Goal: Task Accomplishment & Management: Manage account settings

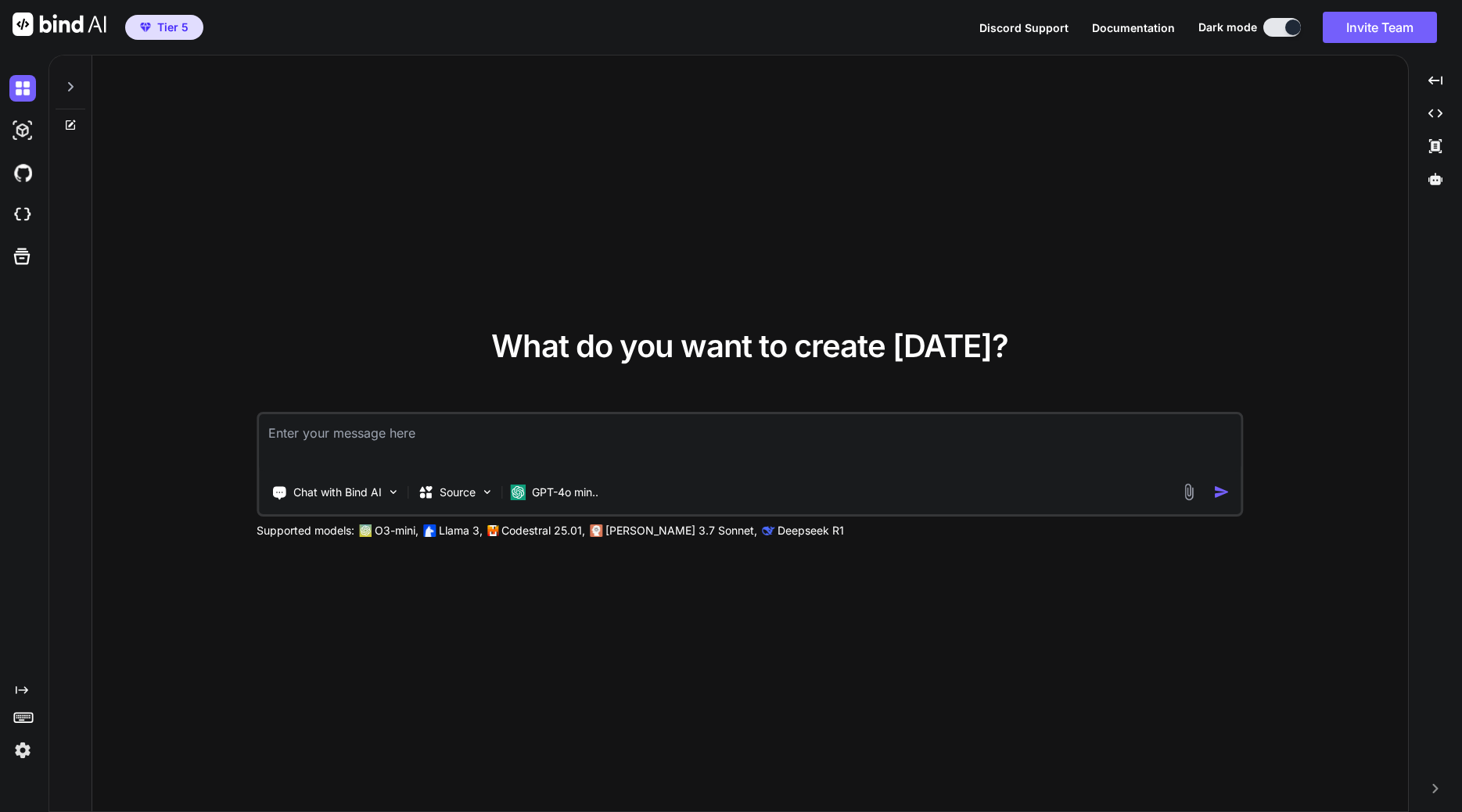
click at [26, 747] on img at bounding box center [23, 750] width 26 height 26
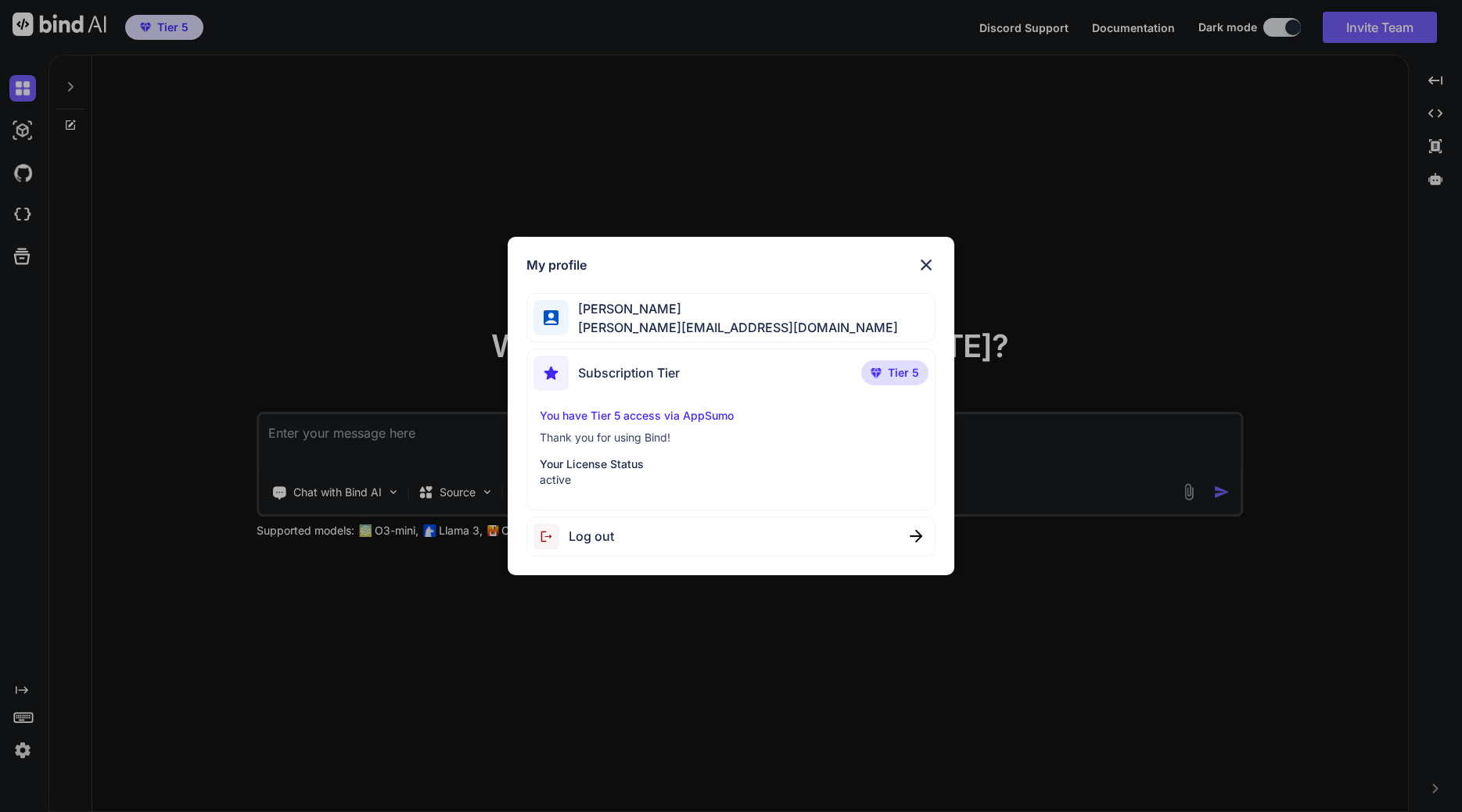
click at [919, 263] on img at bounding box center [925, 265] width 19 height 19
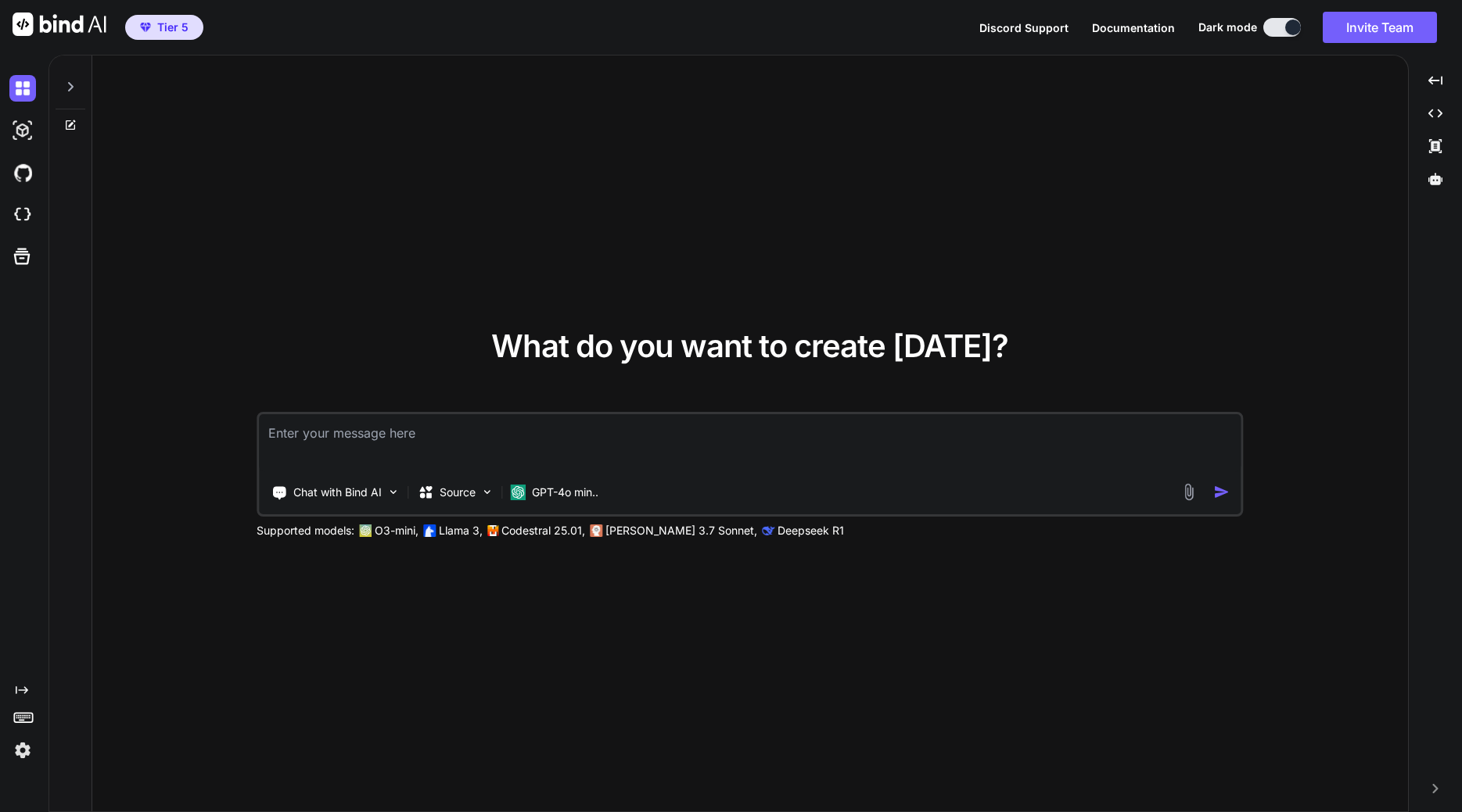
click at [19, 745] on img at bounding box center [23, 750] width 26 height 26
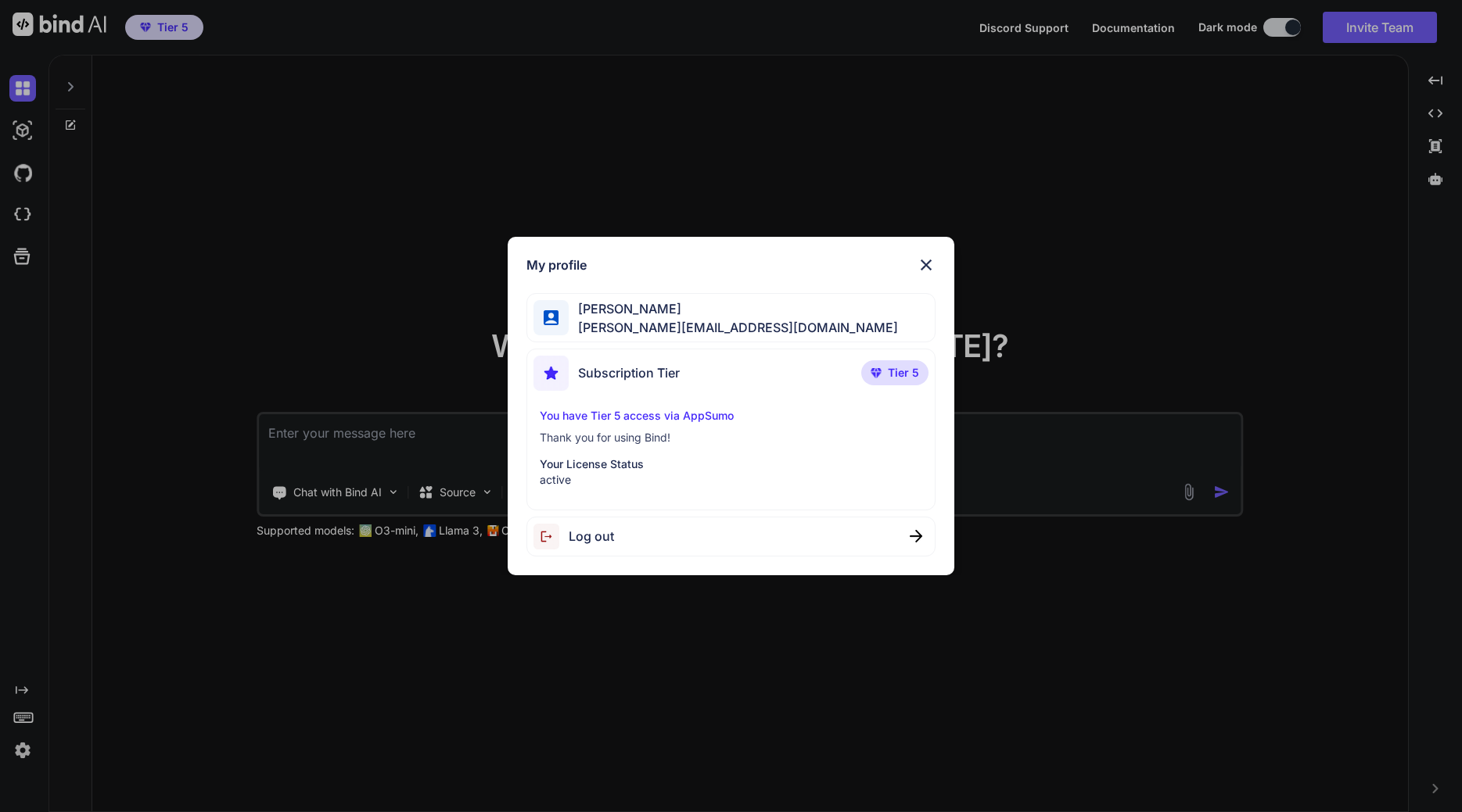
click at [676, 319] on span "[PERSON_NAME][EMAIL_ADDRESS][DOMAIN_NAME]" at bounding box center [733, 327] width 330 height 19
click at [662, 376] on span "Subscription Tier" at bounding box center [629, 373] width 102 height 19
click at [634, 422] on p "You have Tier 5 access via AppSumo" at bounding box center [731, 416] width 383 height 16
click at [598, 468] on p "Your License Status" at bounding box center [731, 464] width 383 height 16
click at [928, 267] on img at bounding box center [925, 265] width 19 height 19
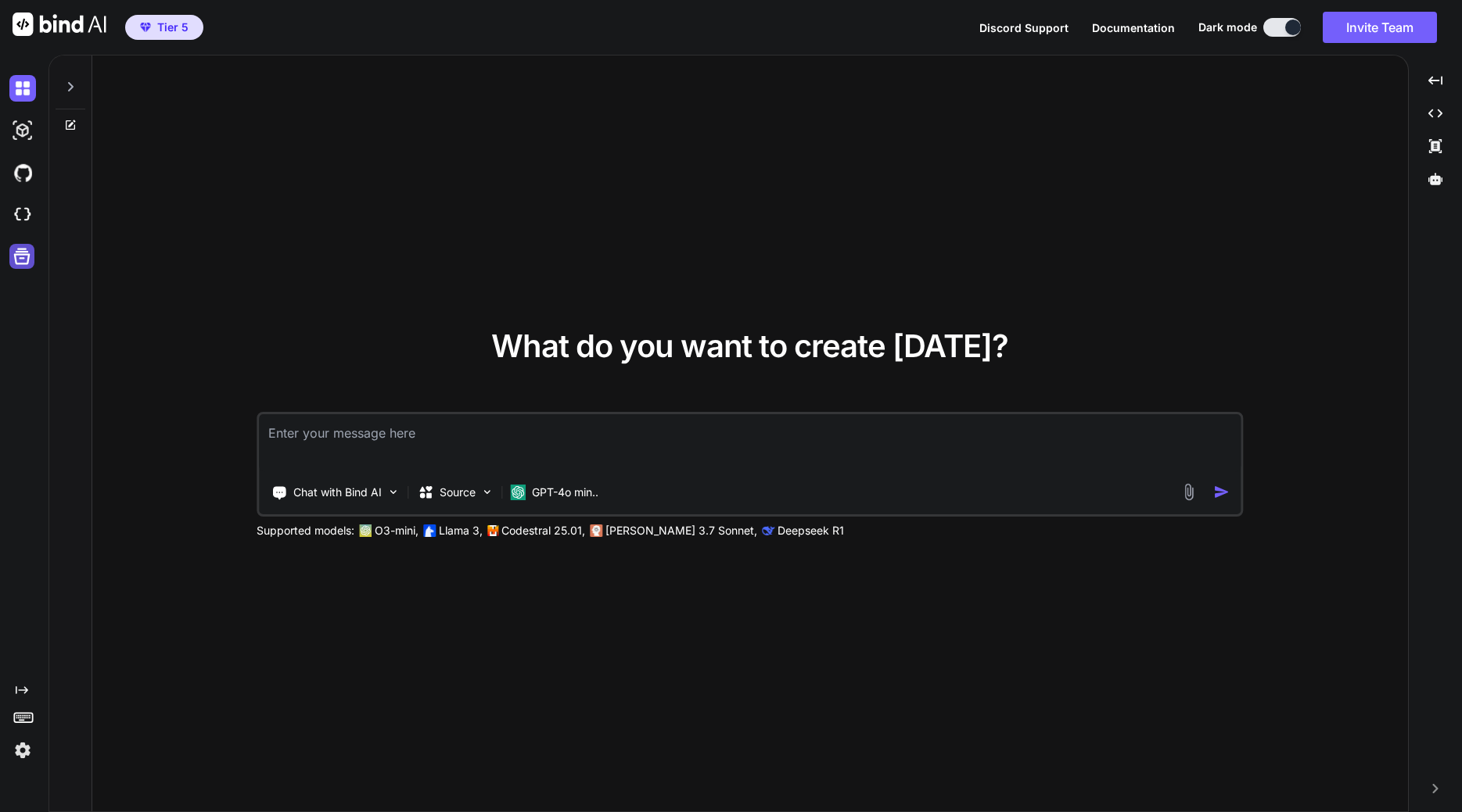
click at [18, 257] on icon at bounding box center [22, 256] width 22 height 22
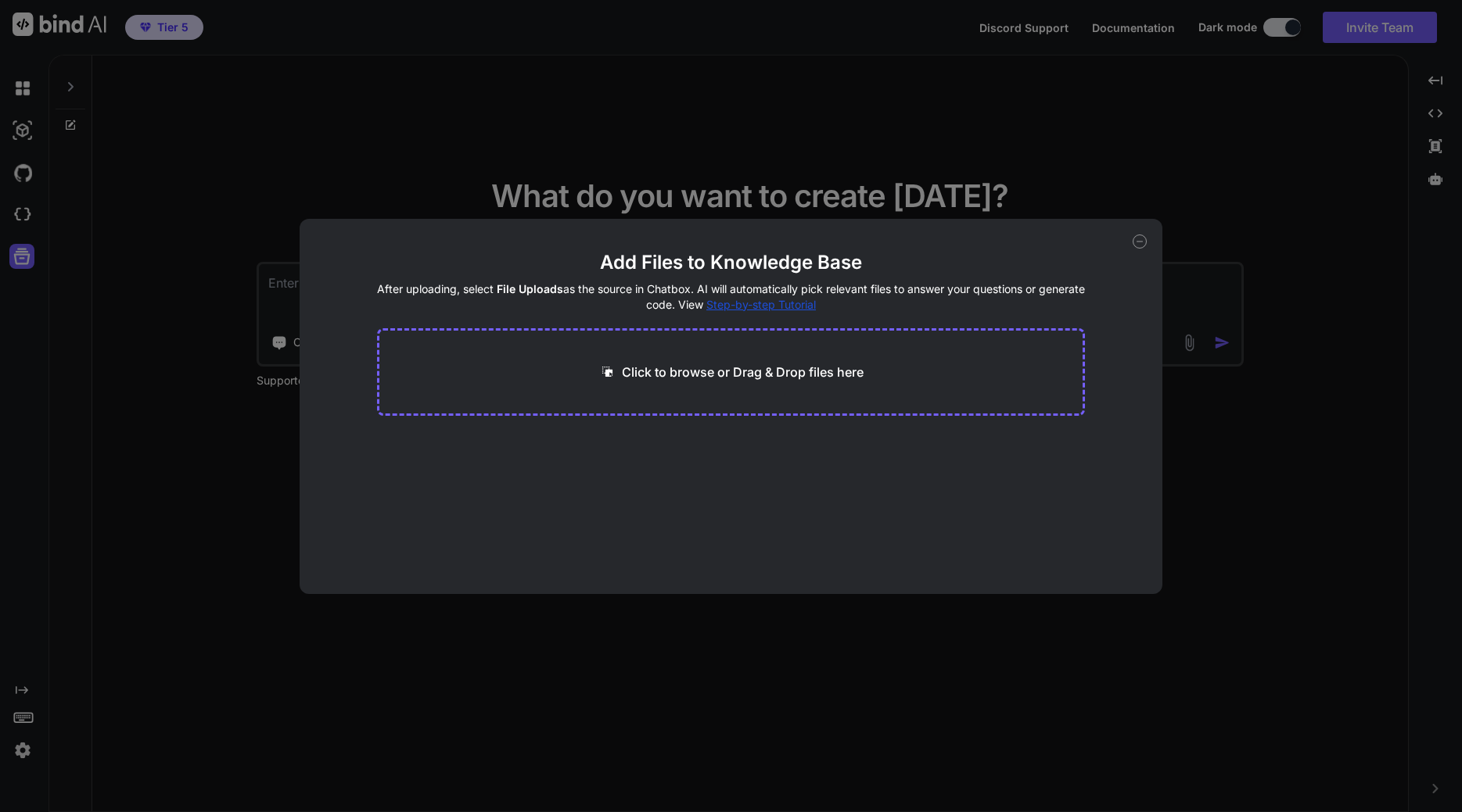
click at [9, 212] on div "Add Files to Knowledge Base After uploading, select File Uploads as the source …" at bounding box center [731, 406] width 1462 height 812
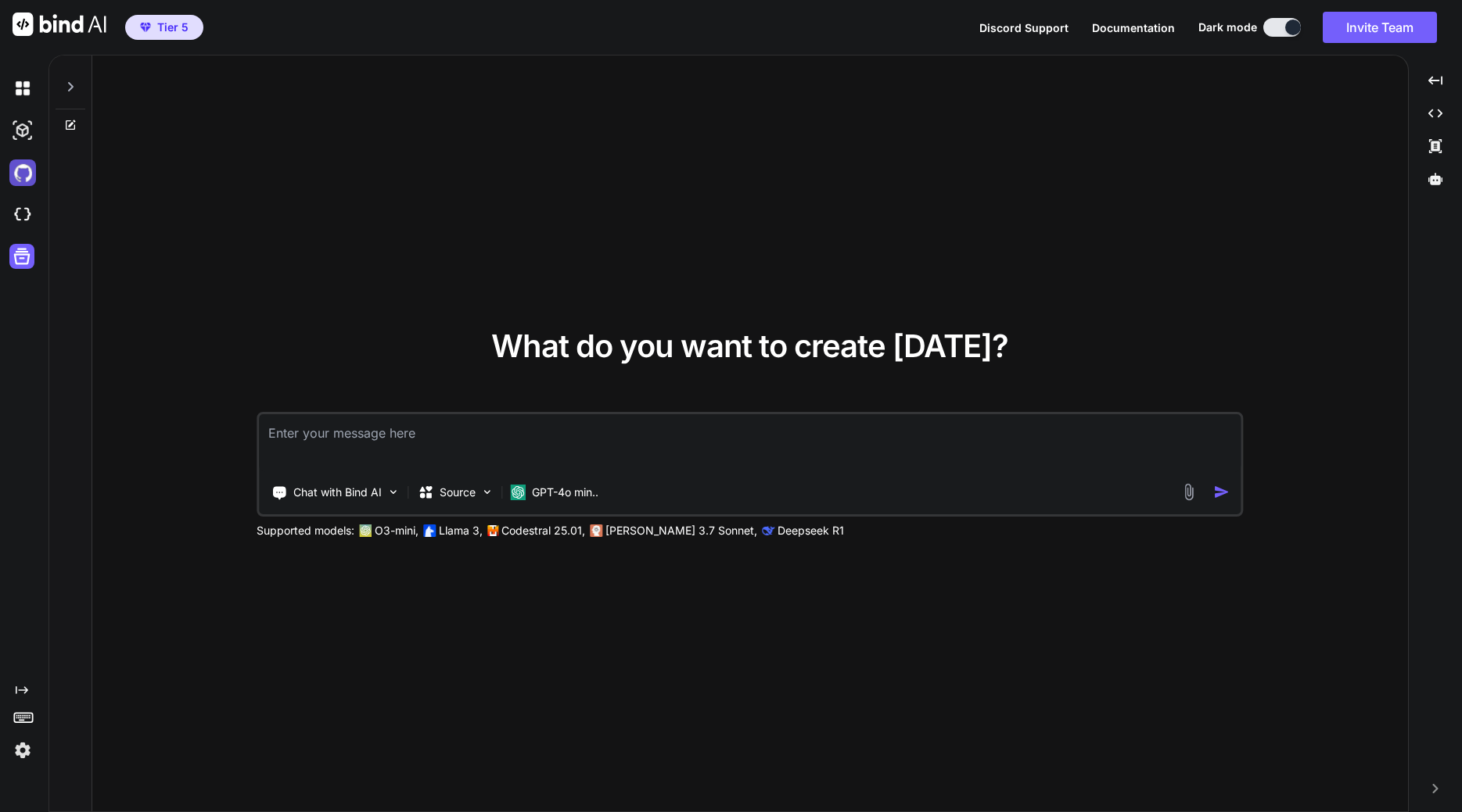
click at [21, 176] on img at bounding box center [23, 173] width 26 height 26
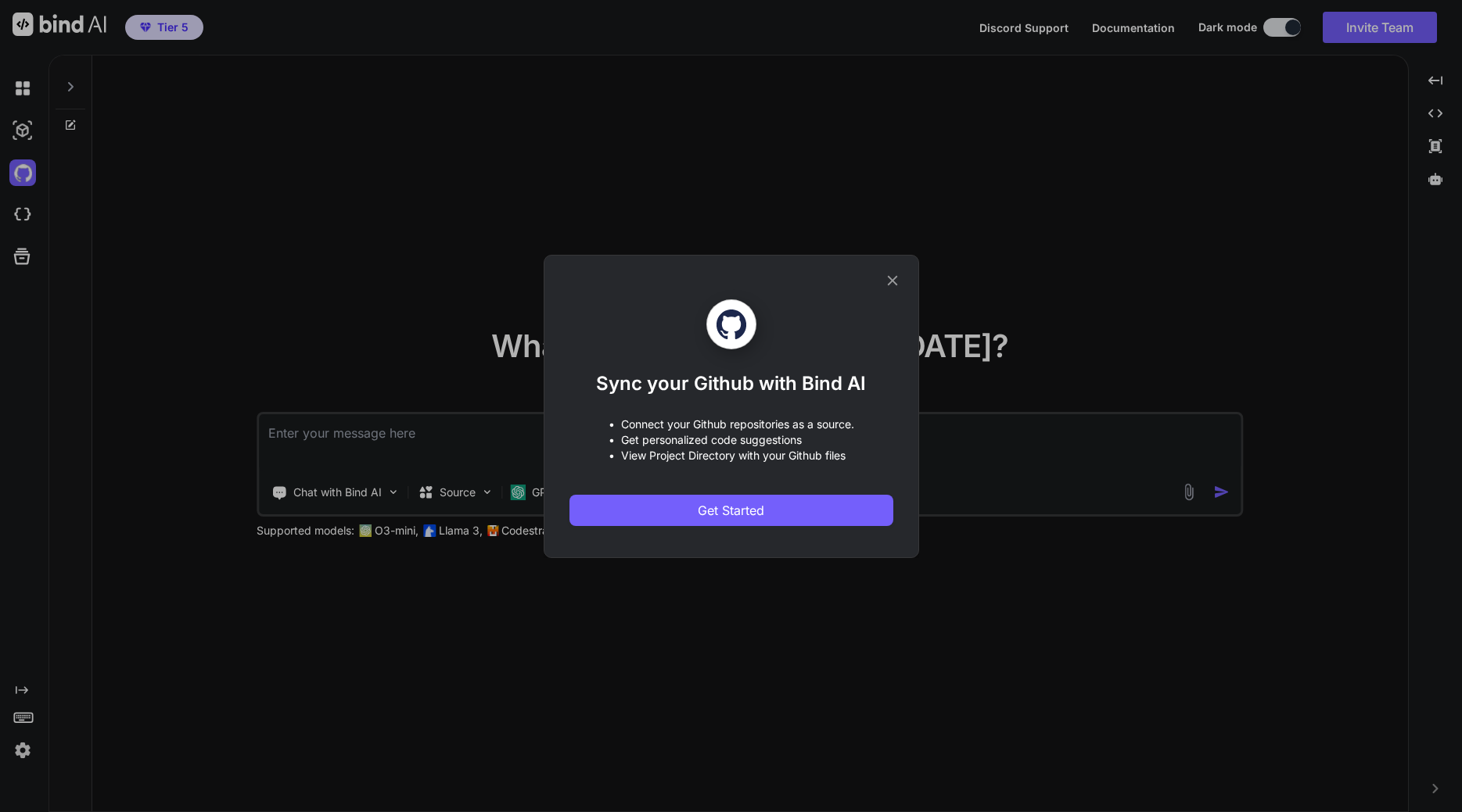
click at [24, 144] on div "Sync your Github with Bind AI • Connect your Github repositories as a source. •…" at bounding box center [731, 406] width 1462 height 812
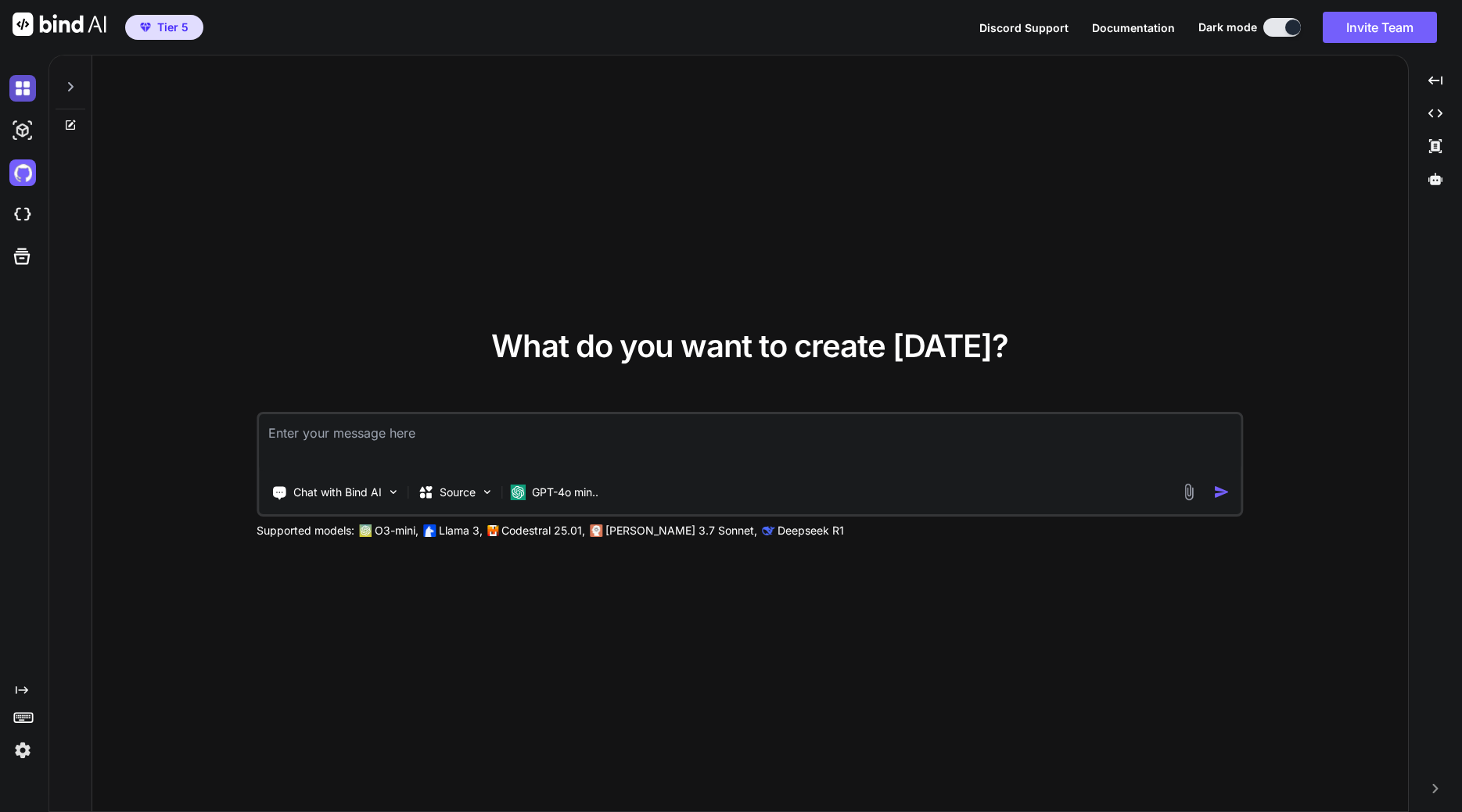
click at [32, 88] on img at bounding box center [23, 88] width 26 height 26
click at [26, 89] on img at bounding box center [23, 88] width 26 height 26
click at [168, 26] on span "Tier 5" at bounding box center [173, 27] width 31 height 16
click at [29, 138] on img at bounding box center [23, 130] width 26 height 26
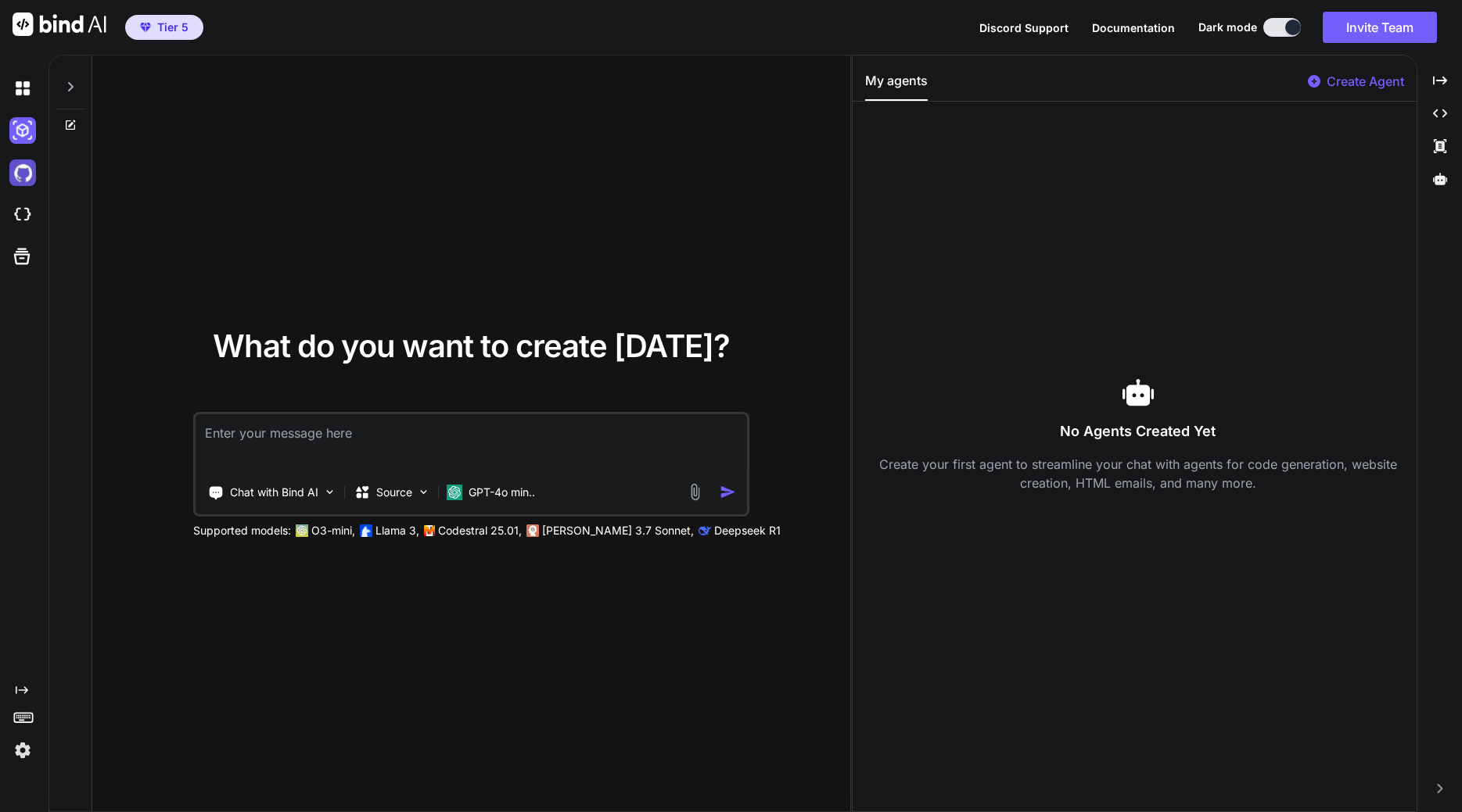
click at [26, 178] on img at bounding box center [23, 173] width 26 height 26
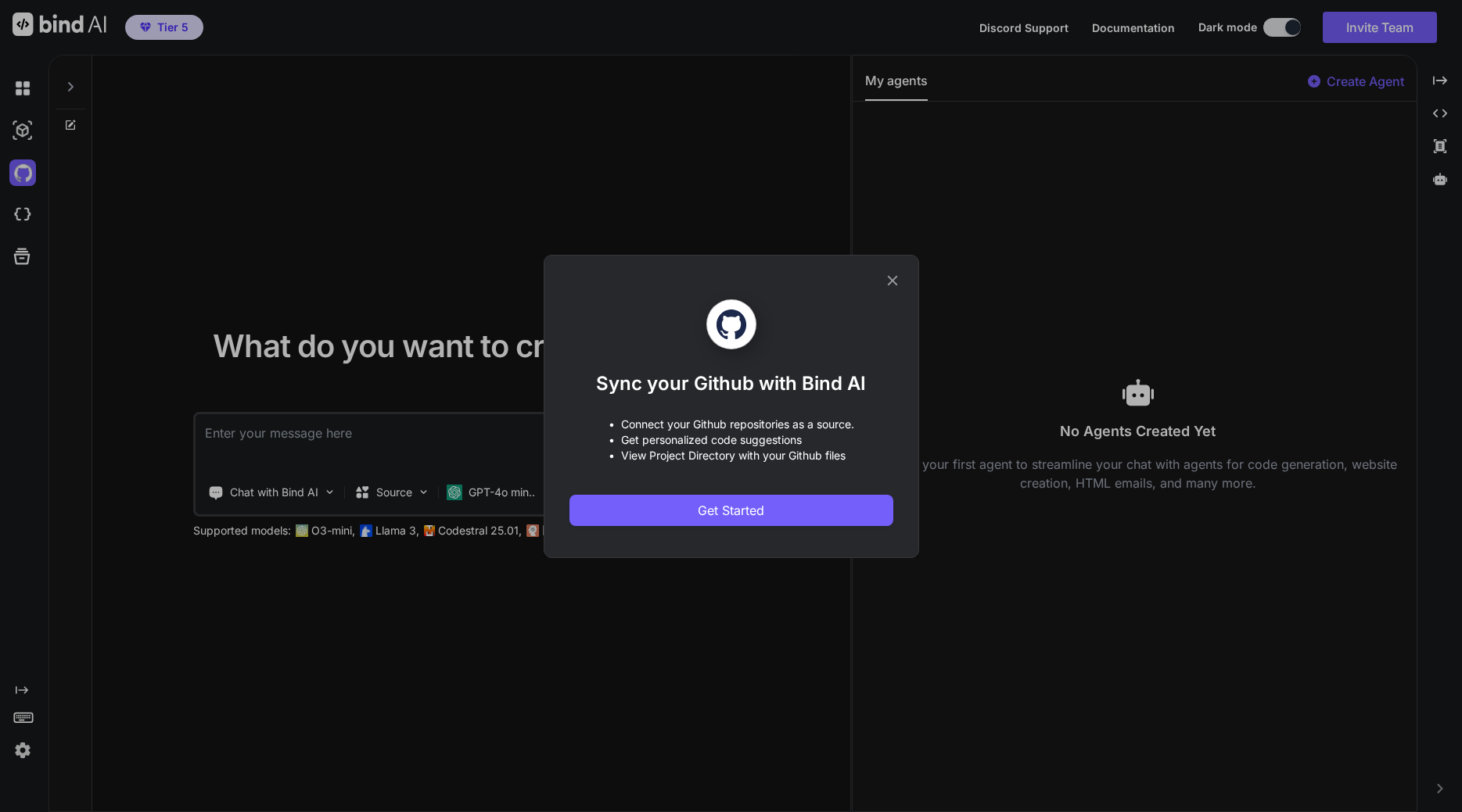
click at [37, 228] on div "Sync your Github with Bind AI • Connect your Github repositories as a source. •…" at bounding box center [731, 406] width 1462 height 812
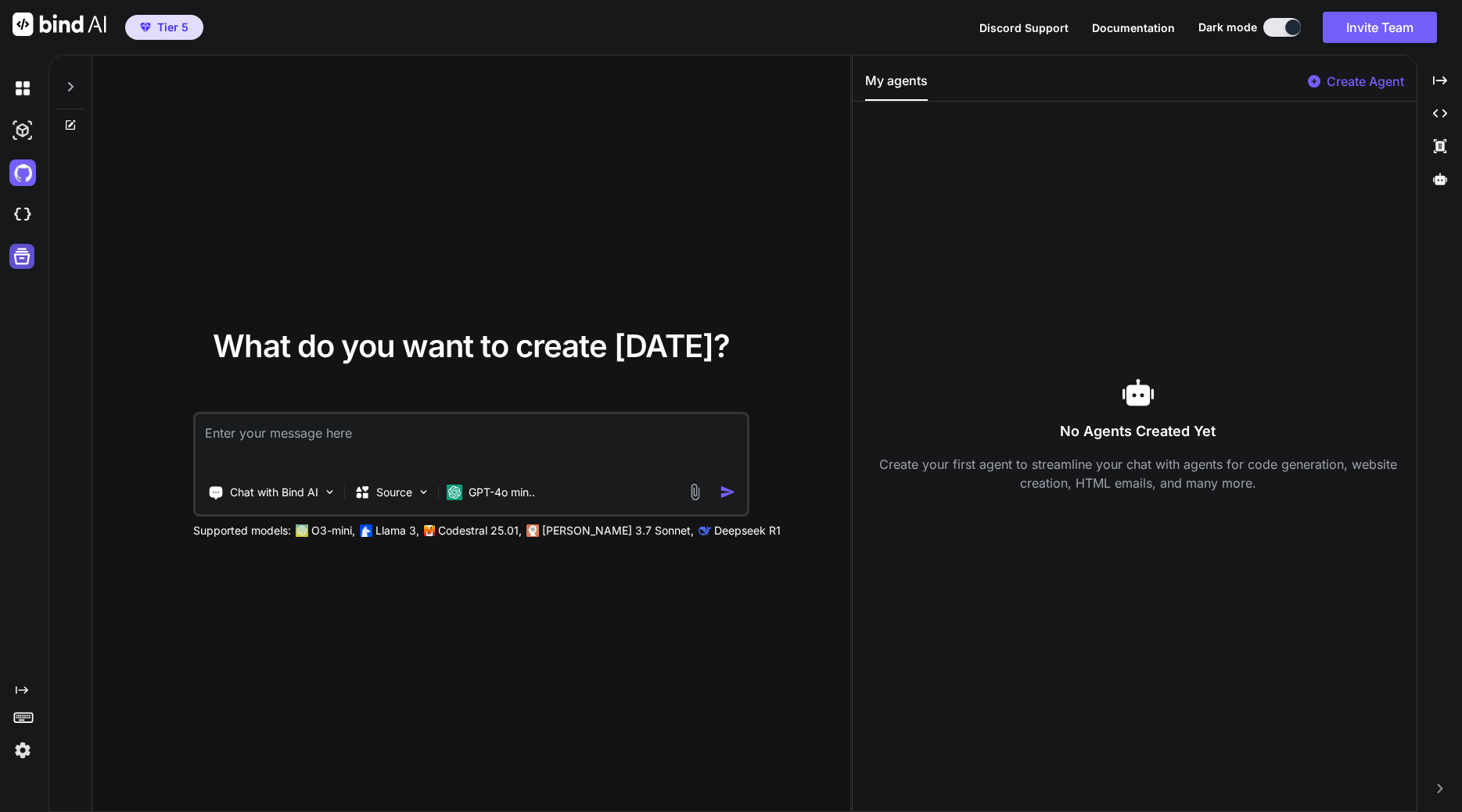
click at [24, 261] on icon at bounding box center [22, 256] width 22 height 22
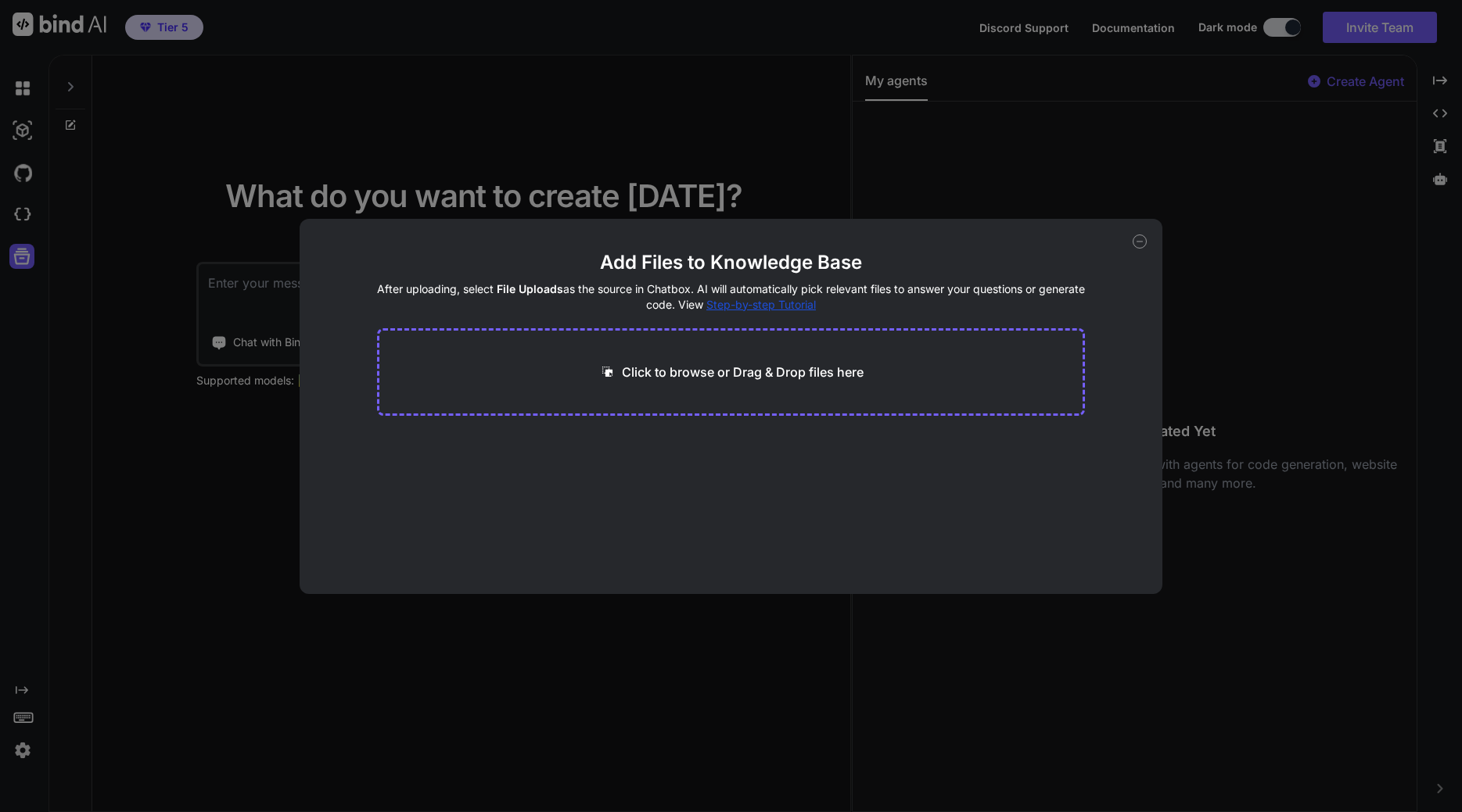
click at [1147, 242] on div "Add Files to Knowledge Base After uploading, select File Uploads as the source …" at bounding box center [730, 406] width 862 height 376
click at [1142, 242] on icon at bounding box center [1139, 241] width 14 height 14
type textarea "x"
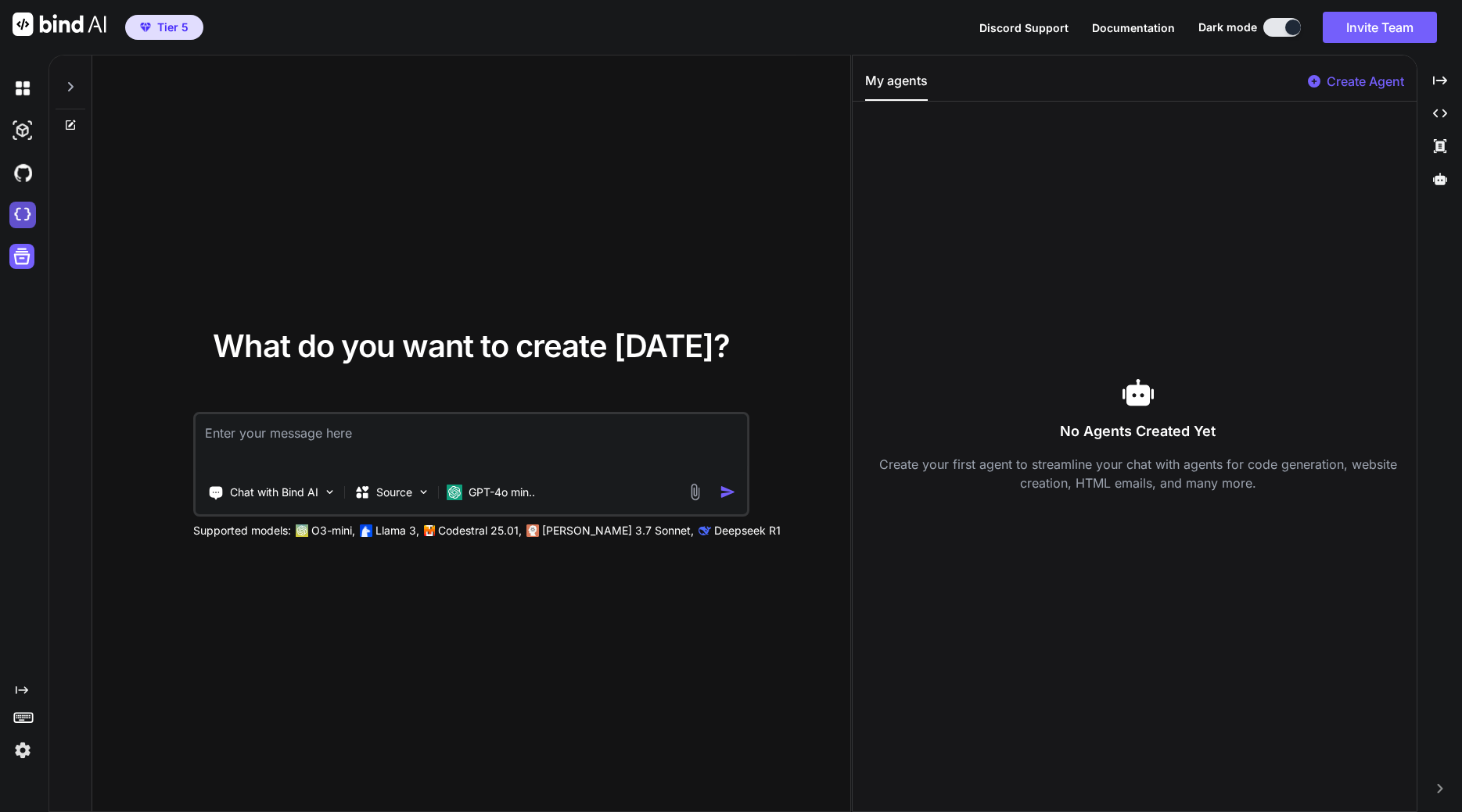
click at [11, 216] on img at bounding box center [23, 215] width 26 height 26
click at [23, 85] on img at bounding box center [23, 88] width 26 height 26
click at [22, 95] on img at bounding box center [23, 88] width 26 height 26
click at [29, 143] on div at bounding box center [26, 130] width 32 height 42
click at [22, 129] on img at bounding box center [23, 130] width 26 height 26
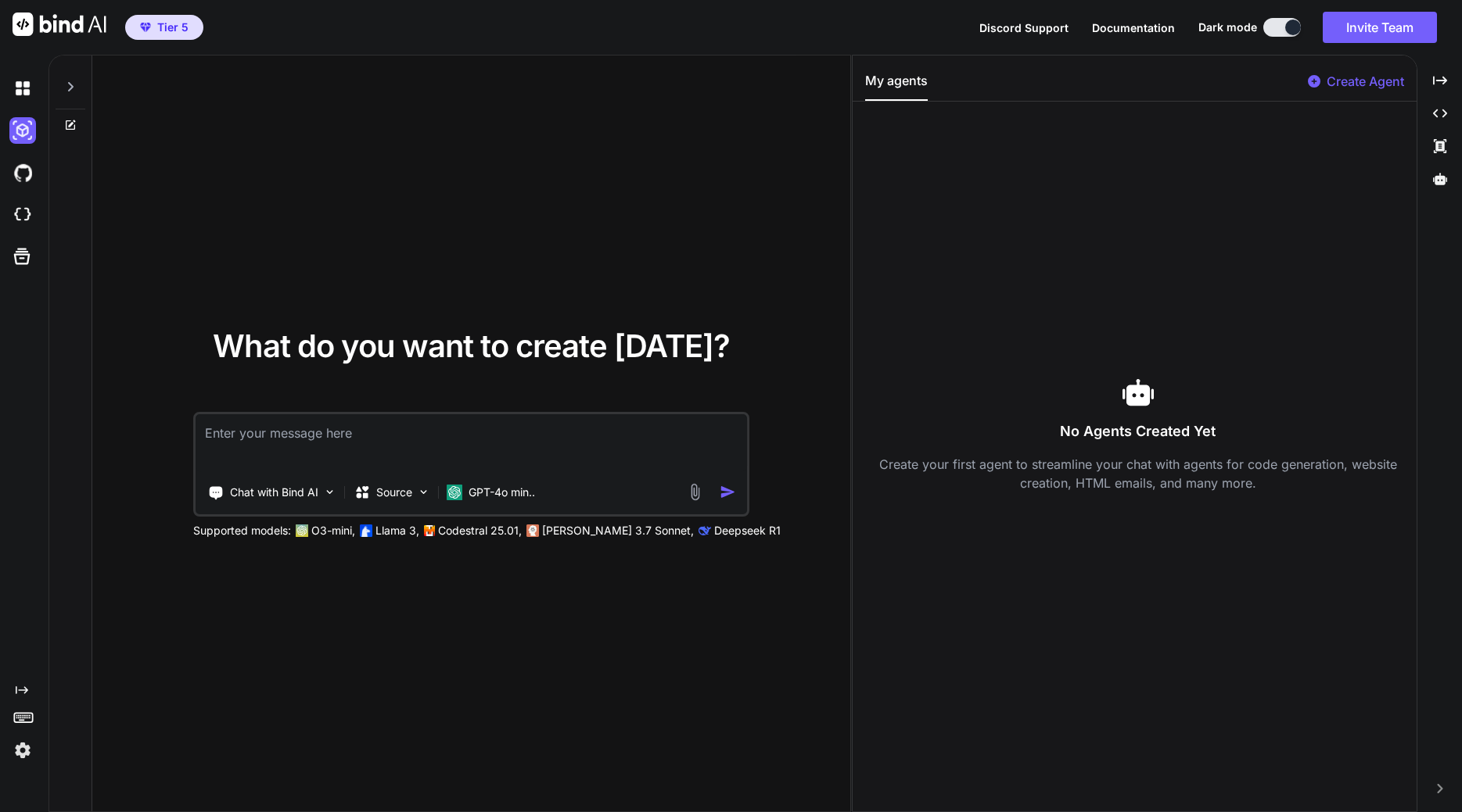
click at [71, 127] on icon at bounding box center [71, 123] width 7 height 7
click at [77, 83] on div at bounding box center [71, 82] width 29 height 54
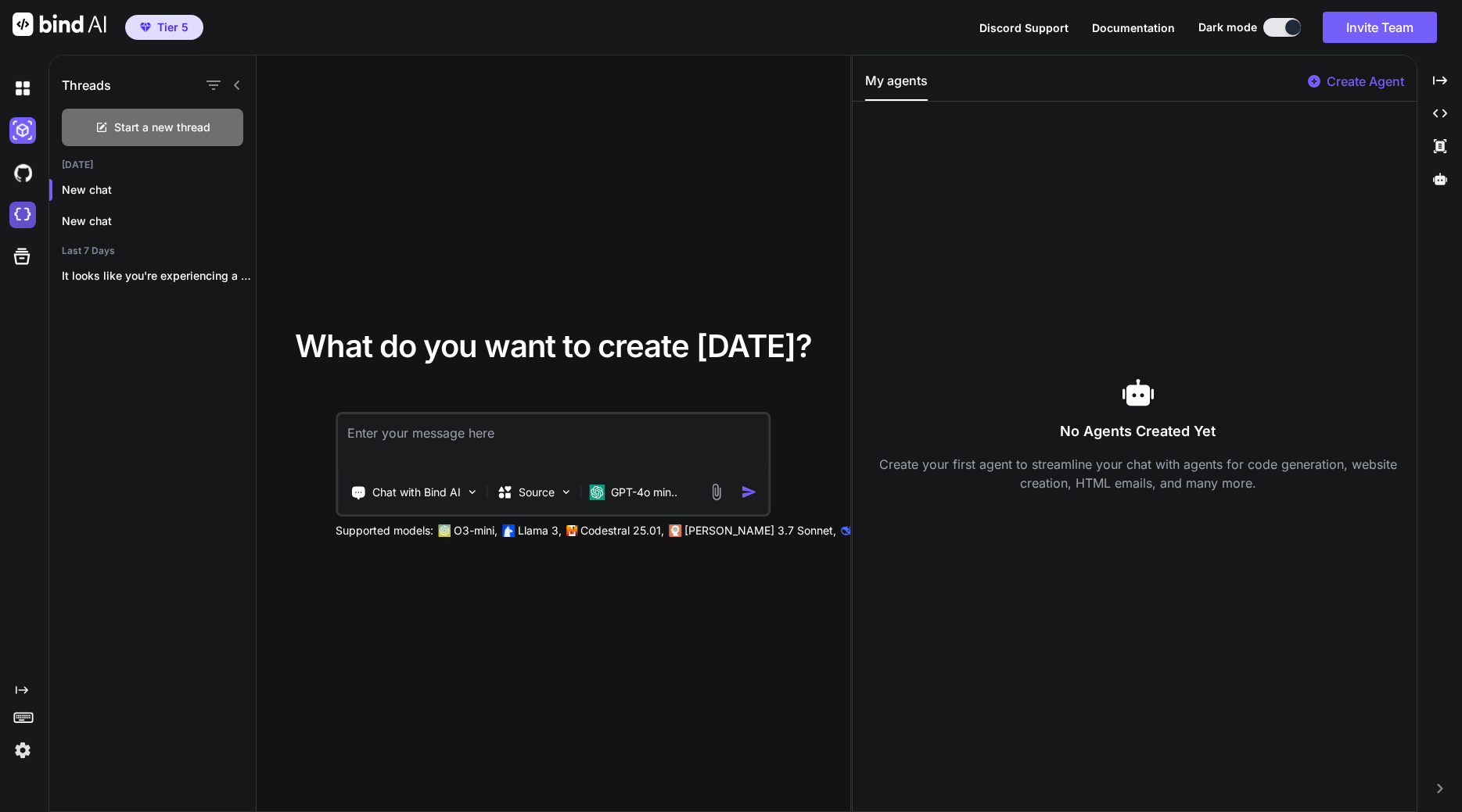
click at [25, 217] on img at bounding box center [23, 215] width 26 height 26
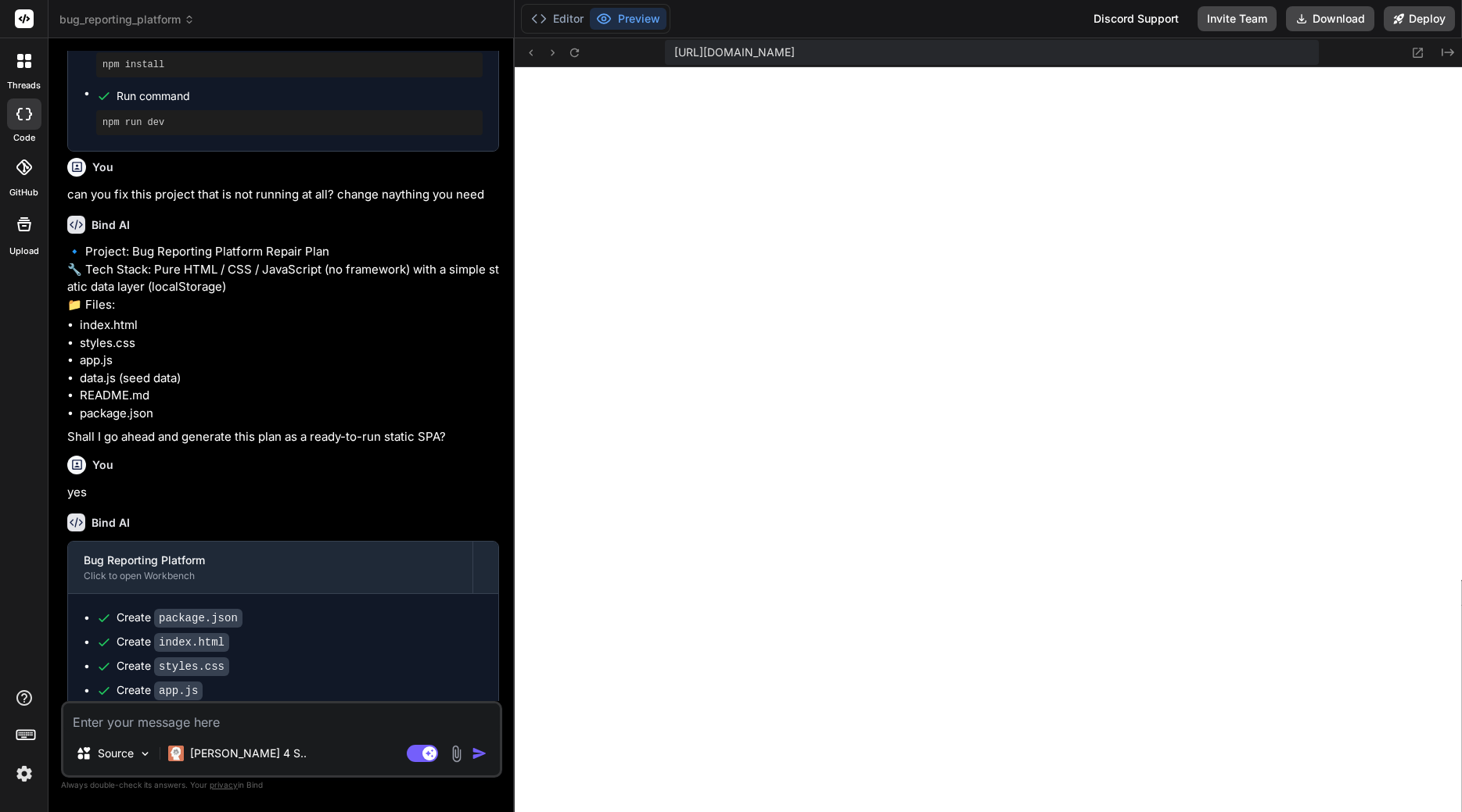
scroll to position [476, 0]
click at [98, 18] on span "bug_reporting_platform" at bounding box center [128, 20] width 135 height 16
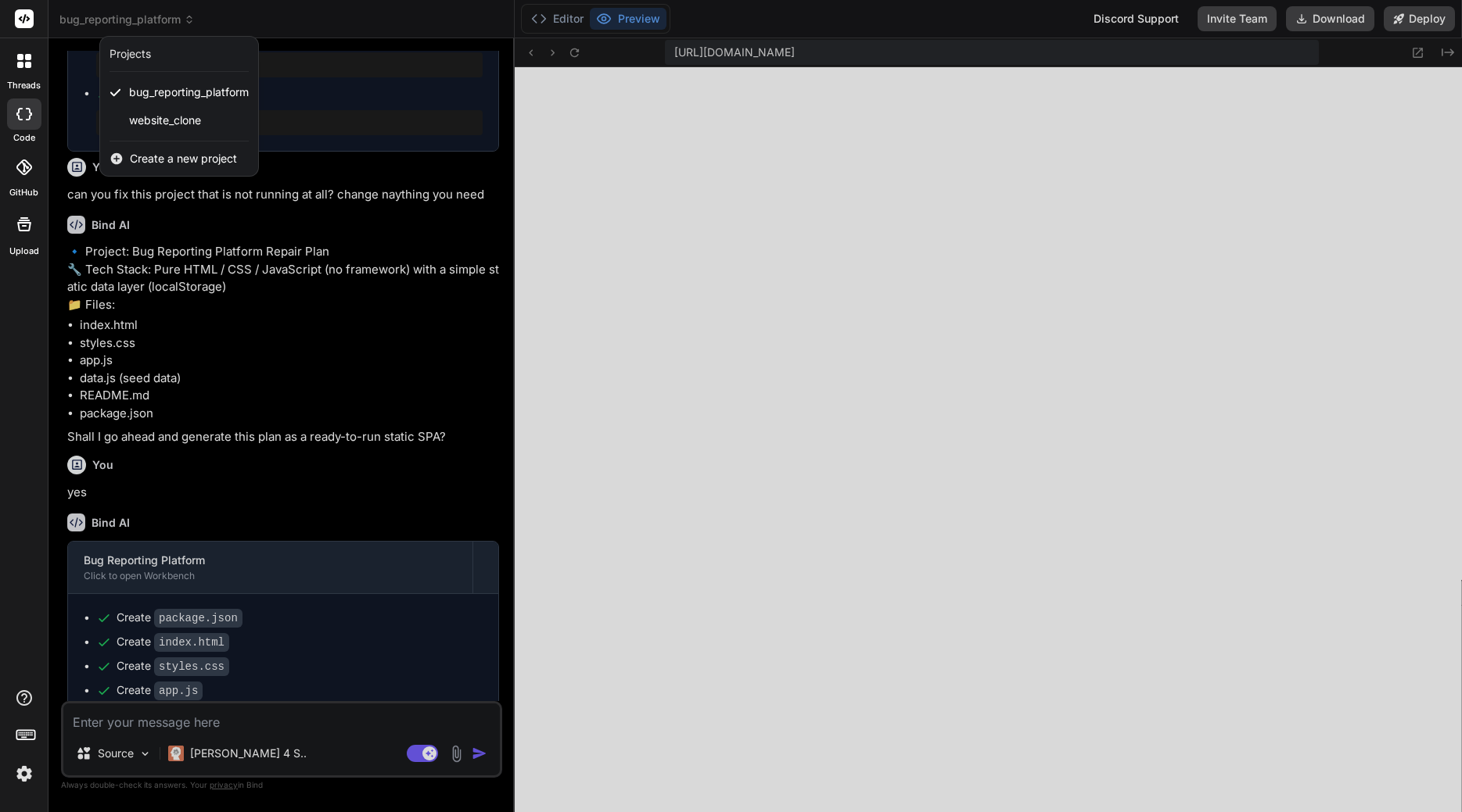
click at [225, 755] on div at bounding box center [731, 406] width 1462 height 812
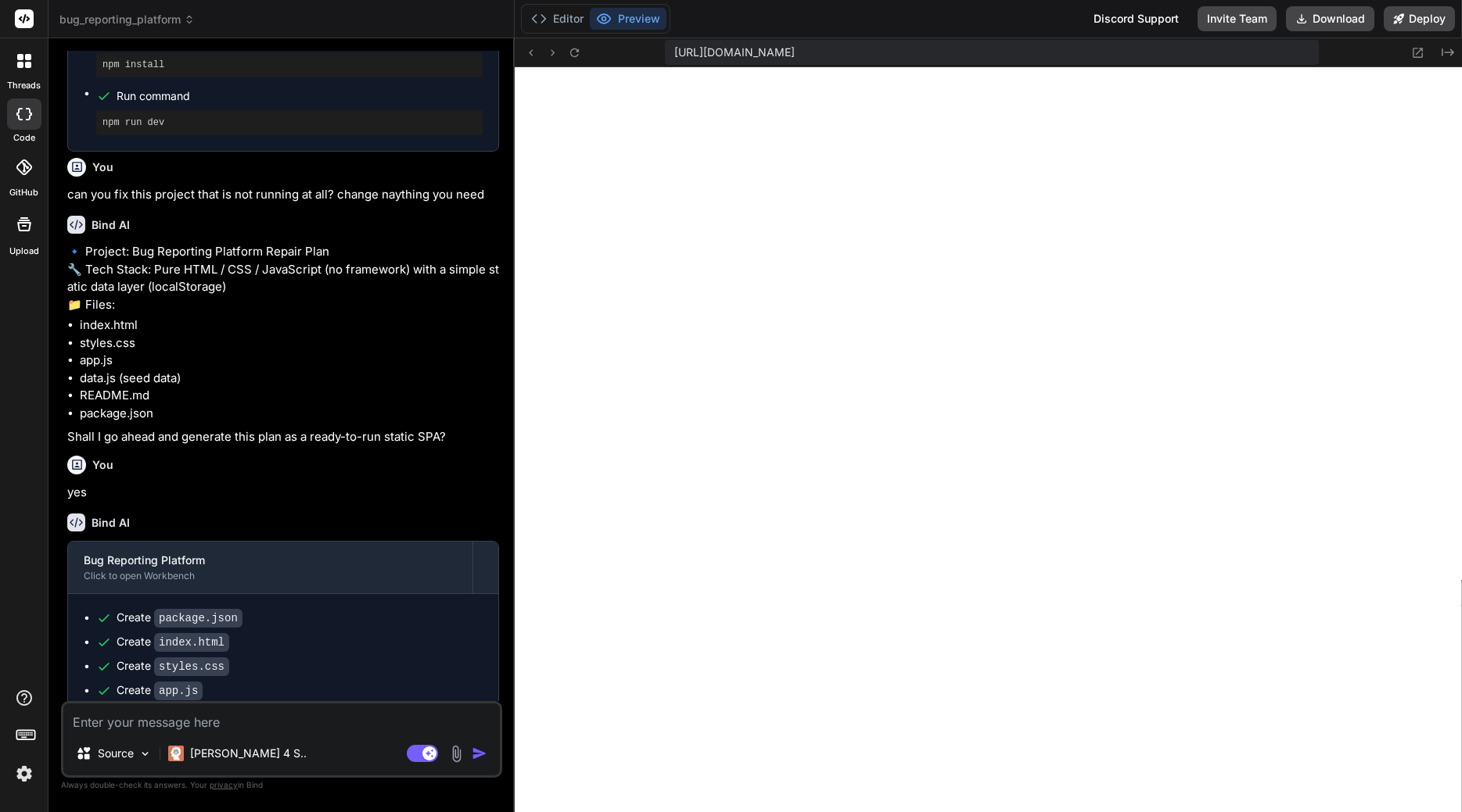
click at [225, 755] on p "Claude 4 S.." at bounding box center [248, 753] width 117 height 16
type textarea "x"
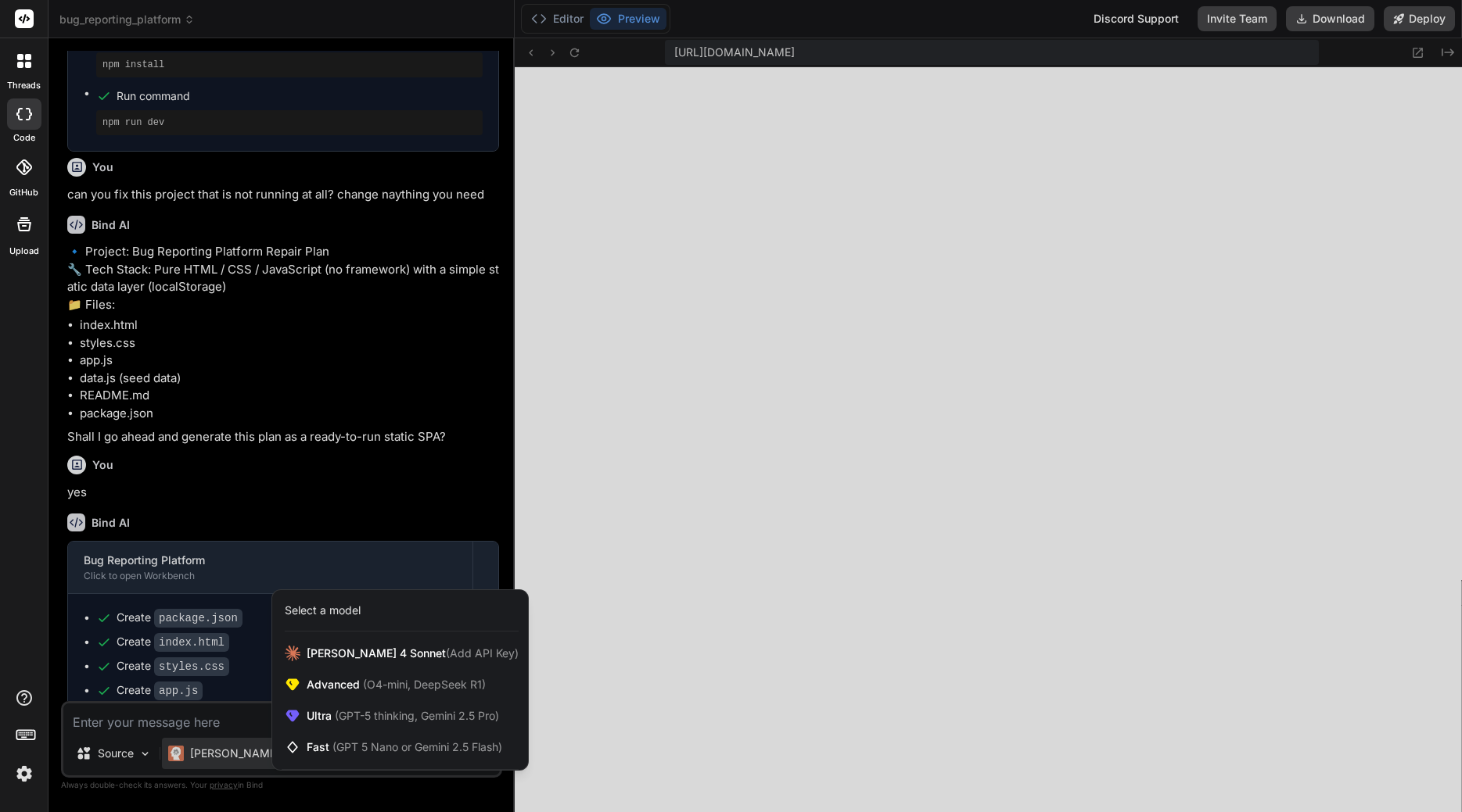
click at [36, 616] on div "threads code GitHub Upload" at bounding box center [24, 406] width 48 height 812
click at [21, 771] on img at bounding box center [24, 774] width 26 height 26
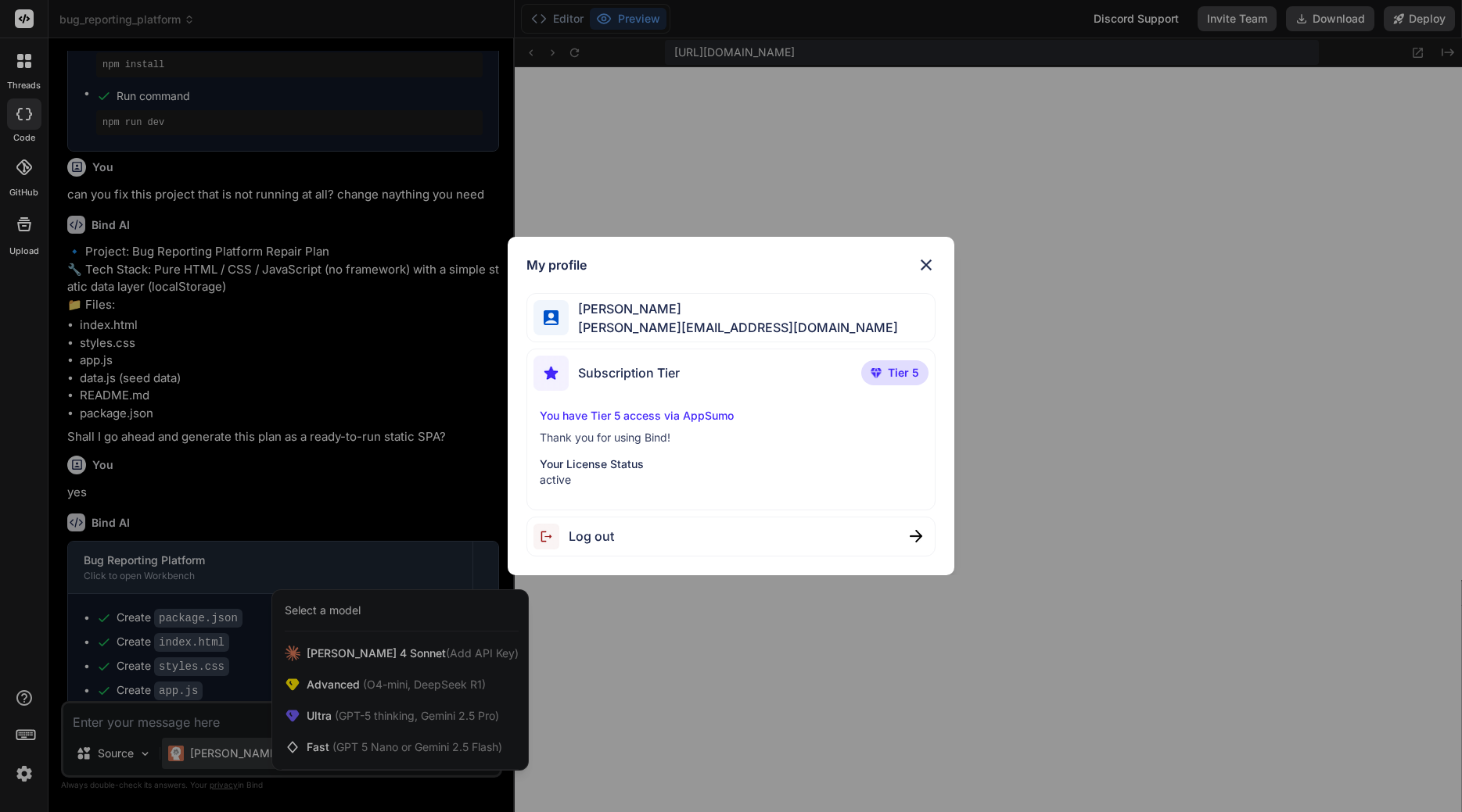
click at [26, 699] on div "My profile Denis Dorigo denis.dorigo@waveloc.com Subscription Tier Tier 5 You h…" at bounding box center [731, 406] width 1462 height 812
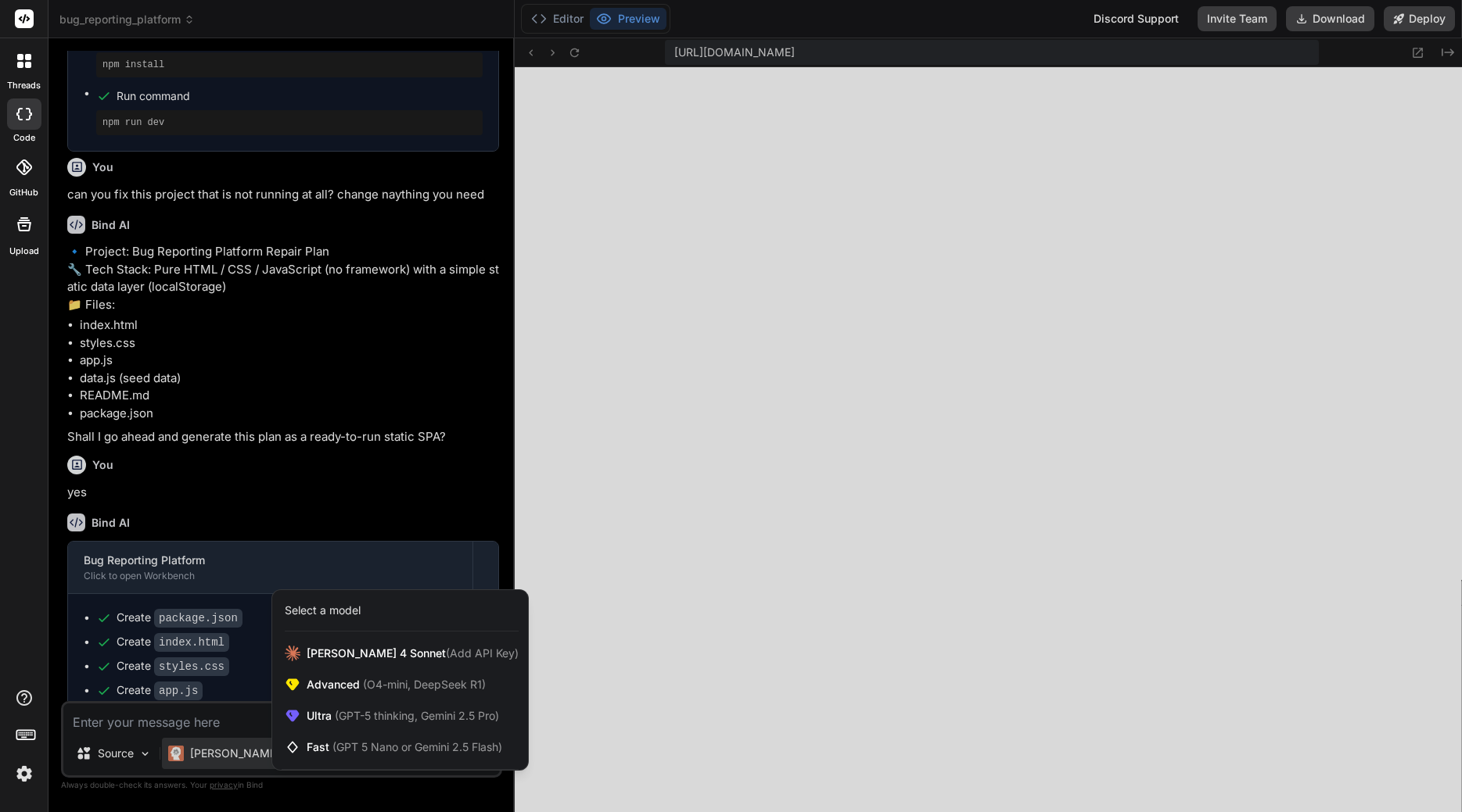
click at [26, 699] on icon at bounding box center [24, 697] width 19 height 19
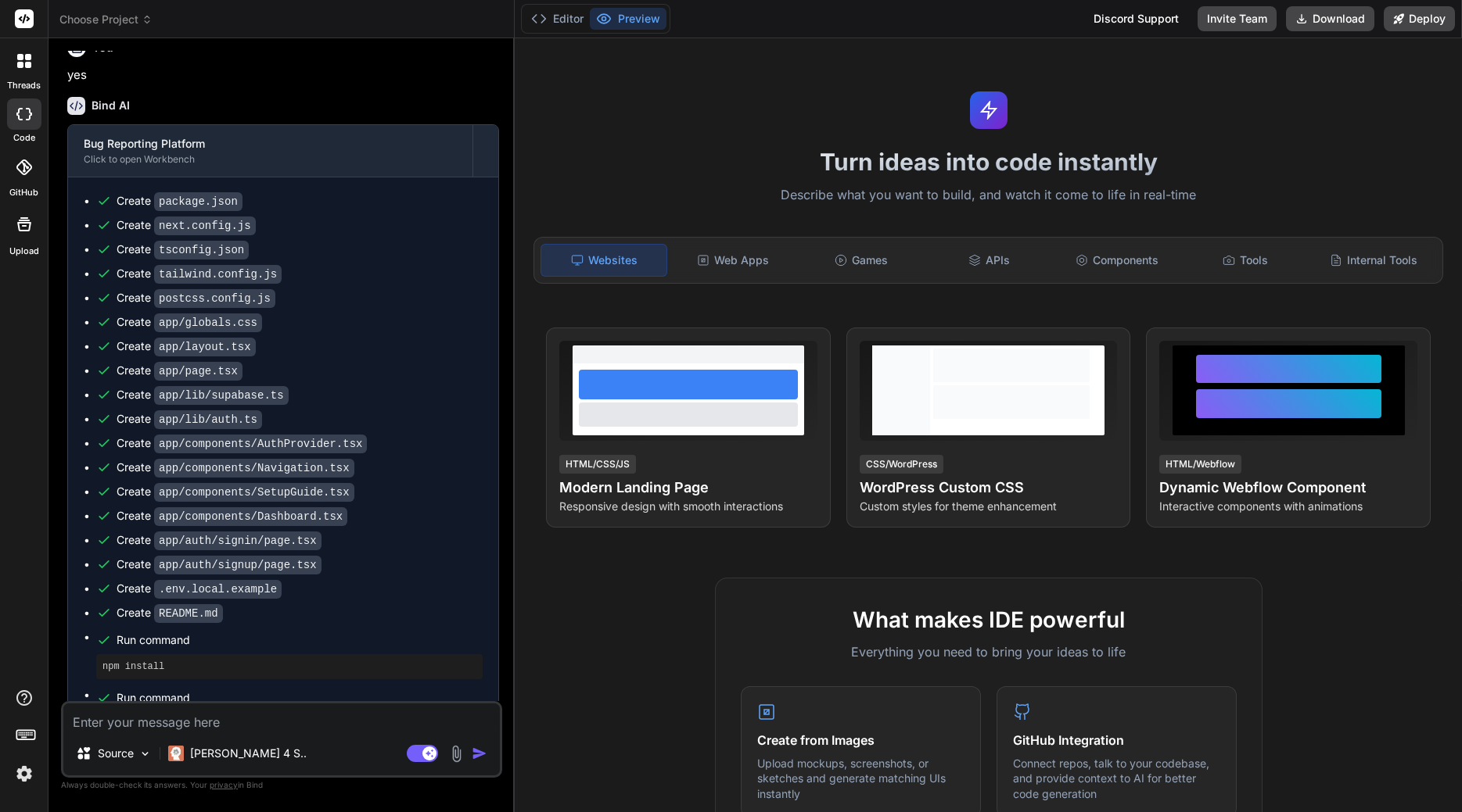
scroll to position [657, 0]
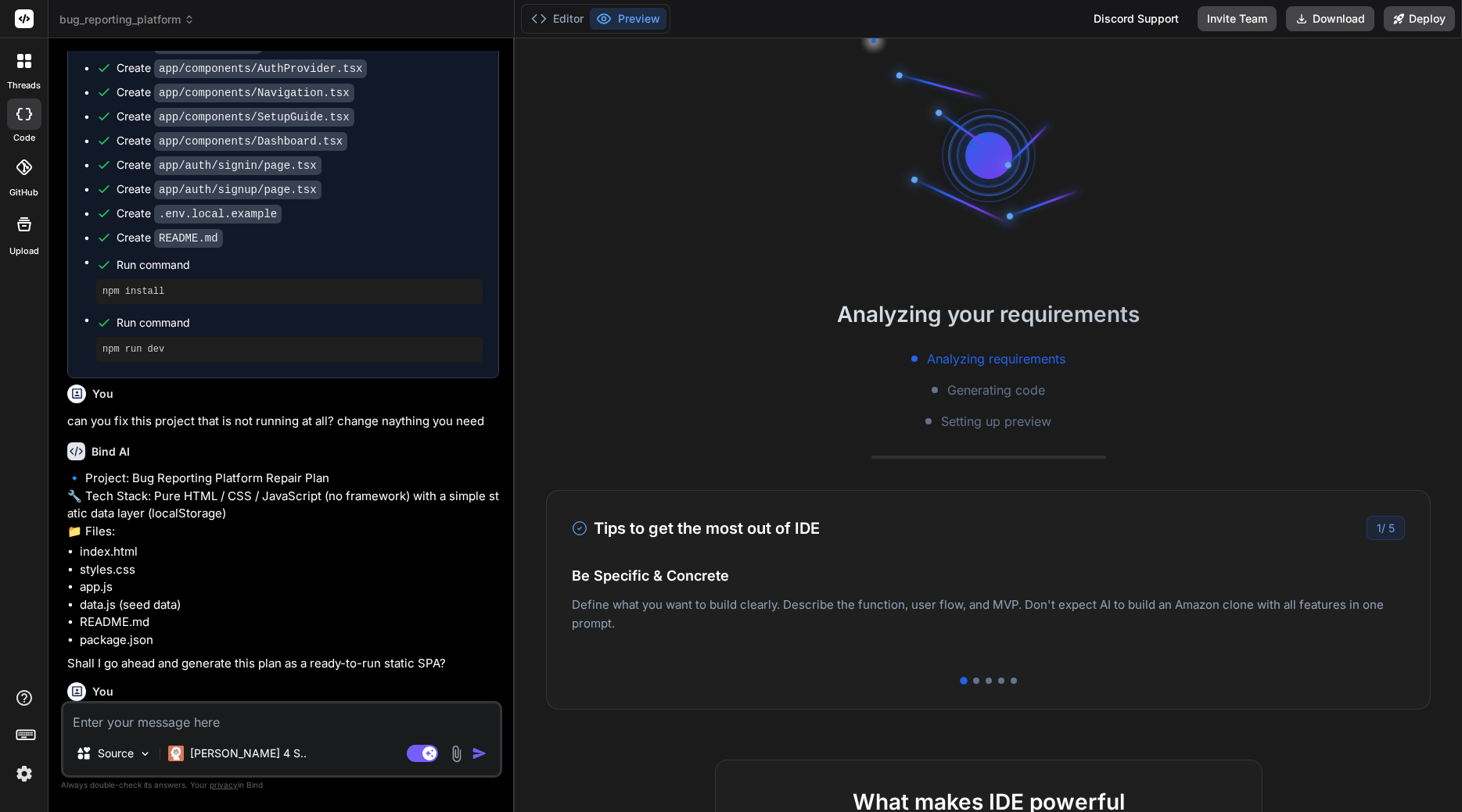
click at [26, 22] on rect at bounding box center [24, 19] width 19 height 19
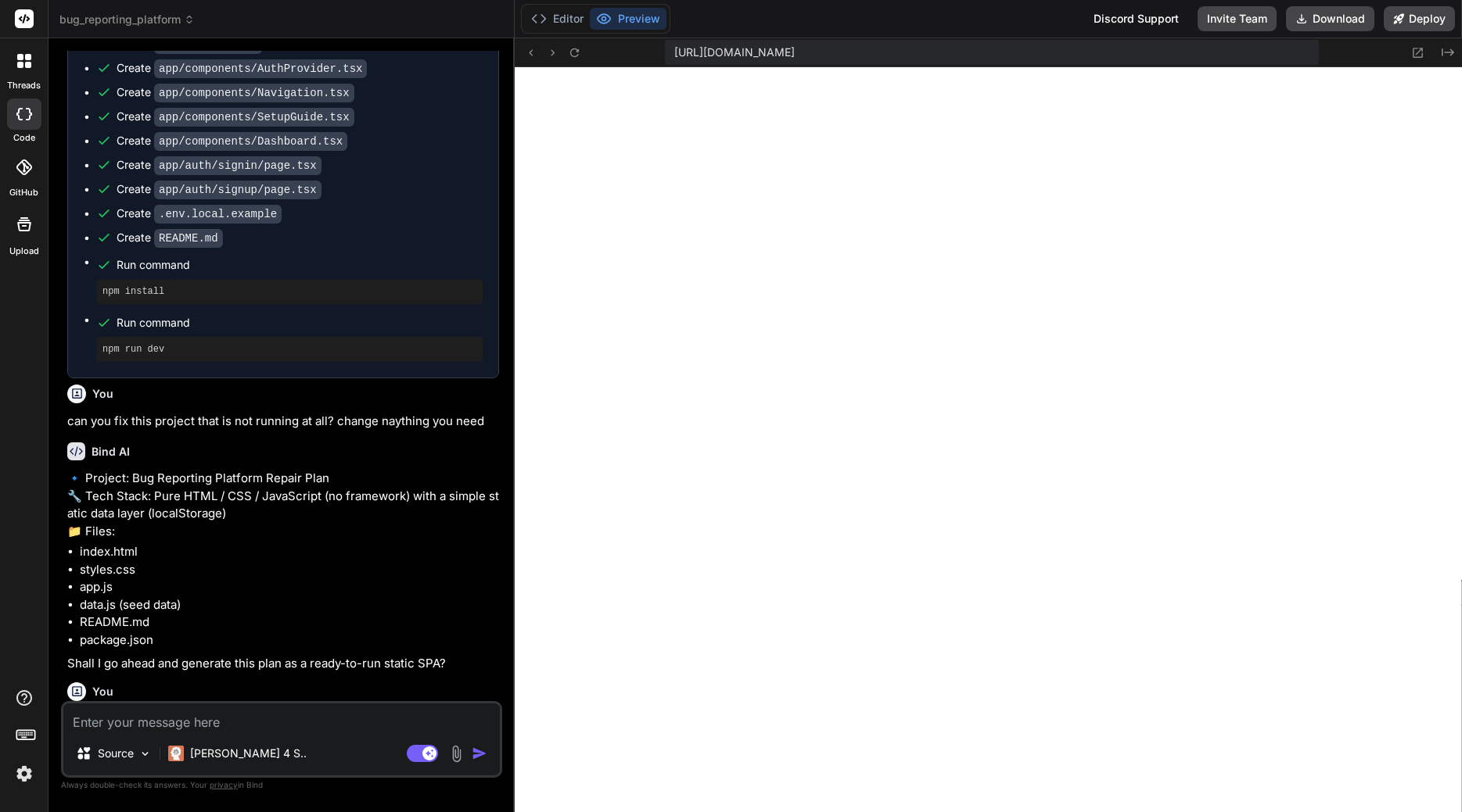
scroll to position [476, 0]
type textarea "x"
click at [26, 20] on rect at bounding box center [24, 19] width 19 height 19
click at [24, 775] on img at bounding box center [24, 774] width 26 height 26
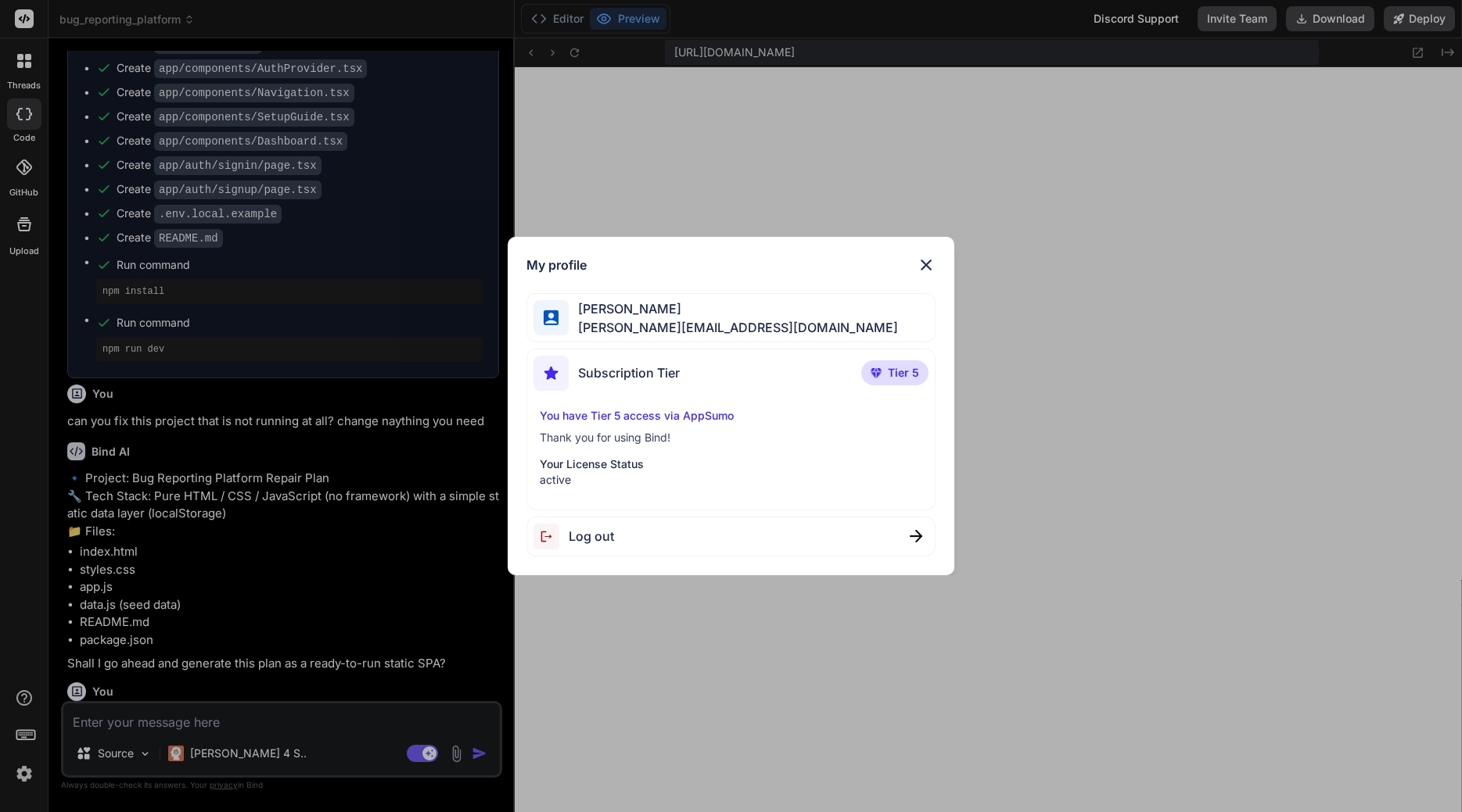
click at [669, 416] on p "You have Tier 5 access via AppSumo" at bounding box center [731, 416] width 383 height 16
click at [670, 416] on p "You have Tier 5 access via AppSumo" at bounding box center [731, 416] width 383 height 16
drag, startPoint x: 671, startPoint y: 416, endPoint x: 782, endPoint y: 407, distance: 111.4
click at [672, 416] on p "You have Tier 5 access via AppSumo" at bounding box center [731, 416] width 383 height 16
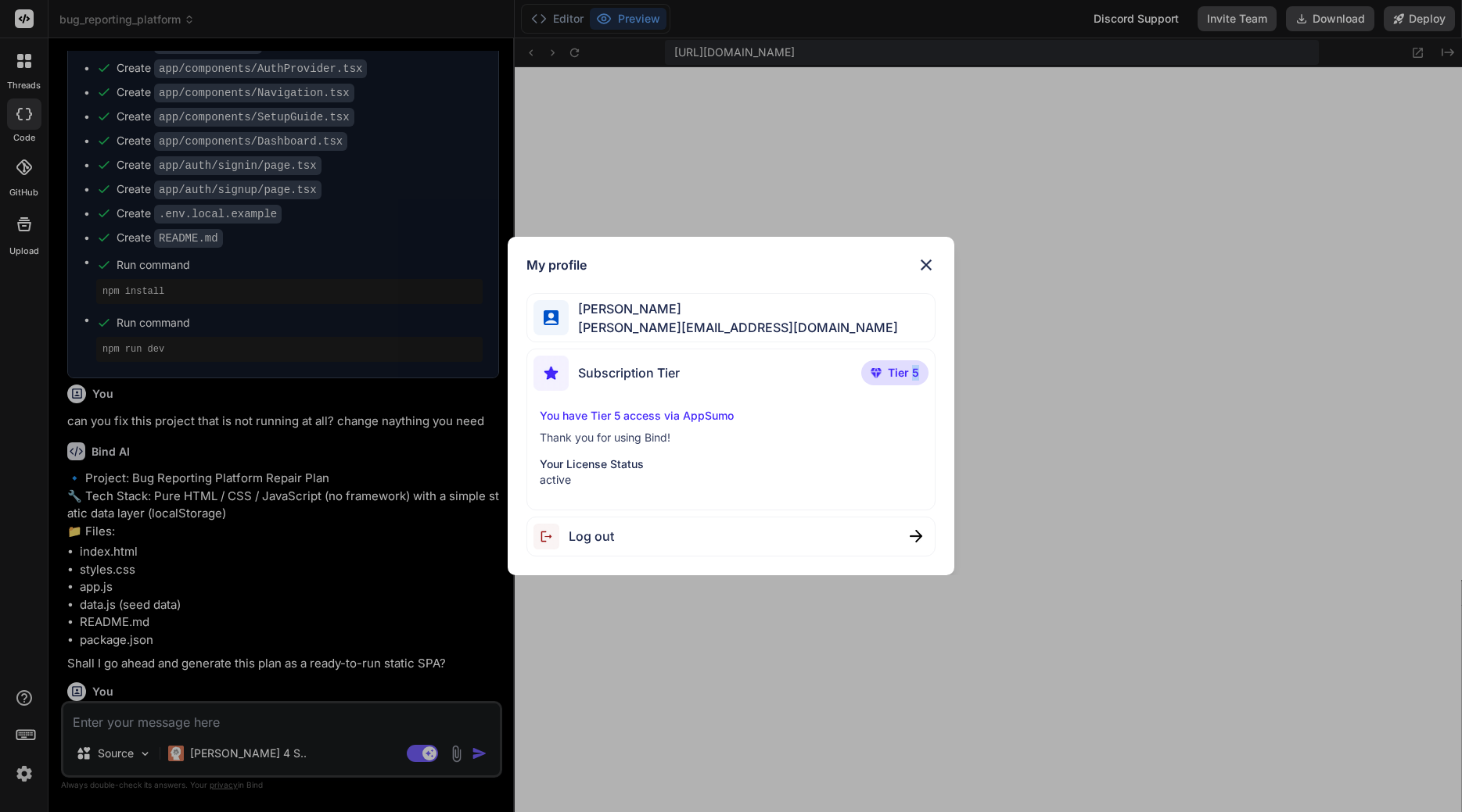
click at [911, 374] on span "Tier 5" at bounding box center [904, 373] width 31 height 16
click at [912, 374] on span "Tier 5" at bounding box center [904, 373] width 31 height 16
